Goal: Share content: Share content

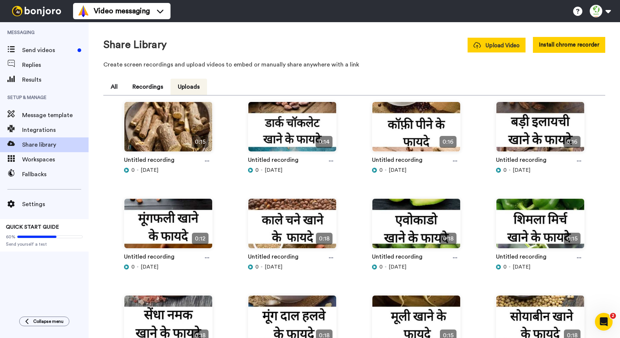
click at [505, 49] on span "Upload Video" at bounding box center [496, 46] width 46 height 8
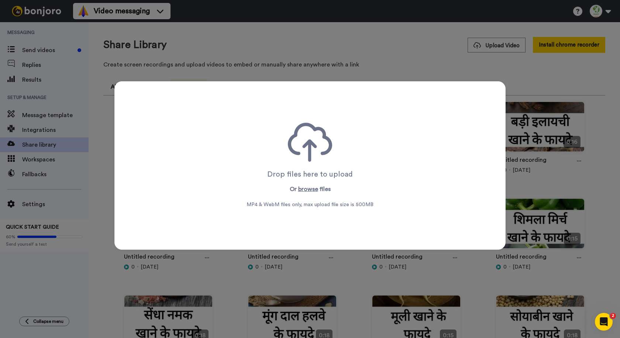
click at [310, 154] on icon at bounding box center [310, 141] width 44 height 39
click at [307, 189] on button "browse" at bounding box center [308, 188] width 20 height 9
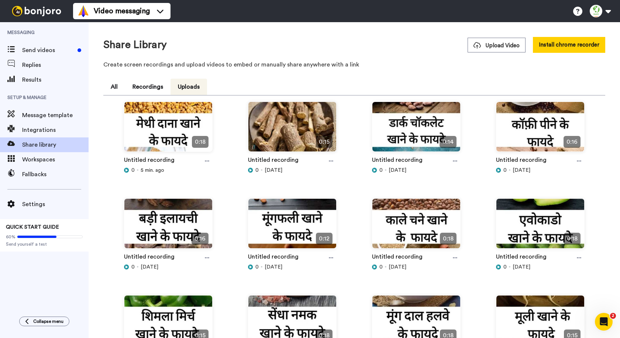
click at [199, 162] on div "Untitled recording" at bounding box center [168, 160] width 89 height 11
click at [208, 161] on icon at bounding box center [207, 160] width 4 height 1
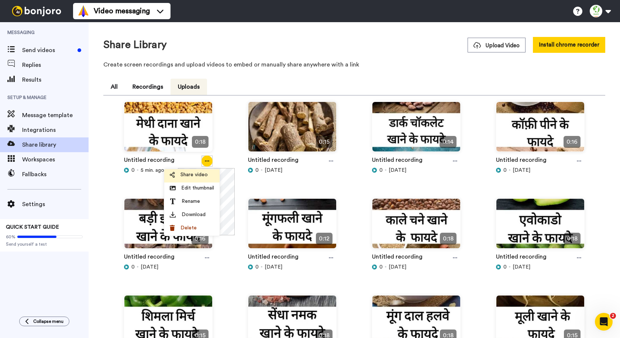
click at [208, 176] on div "Share video" at bounding box center [192, 174] width 44 height 7
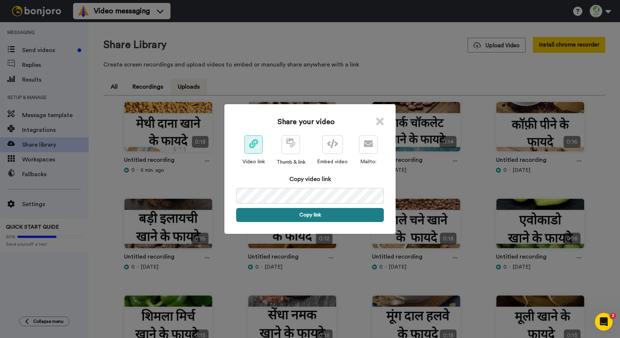
click at [273, 218] on button "Copy link" at bounding box center [310, 215] width 148 height 14
